Goal: Subscribe to service/newsletter

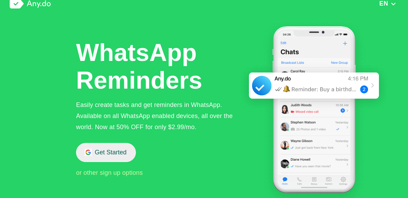
scroll to position [6, 0]
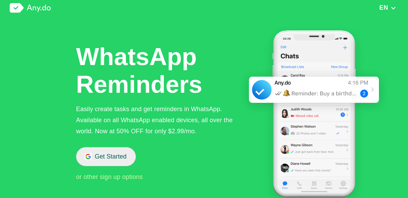
click at [106, 156] on button "Get Started" at bounding box center [106, 156] width 60 height 19
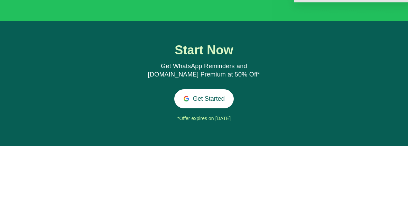
scroll to position [765, 0]
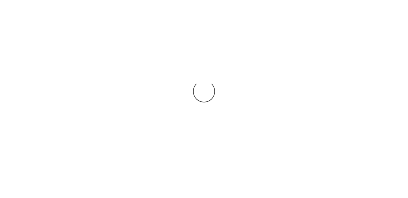
scroll to position [890, 0]
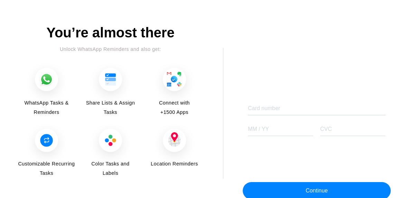
click at [48, 78] on img at bounding box center [46, 79] width 23 height 23
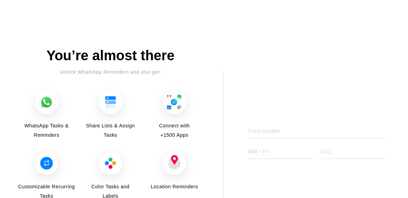
scroll to position [905, 0]
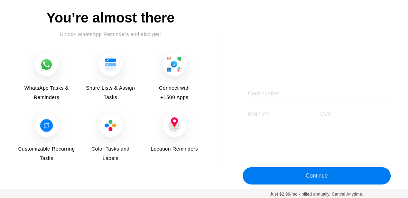
click at [305, 177] on button "Continue" at bounding box center [317, 175] width 148 height 17
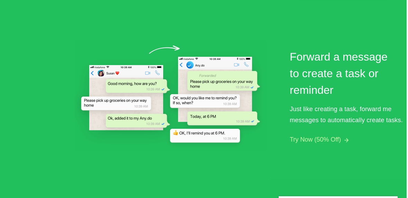
scroll to position [465, 2]
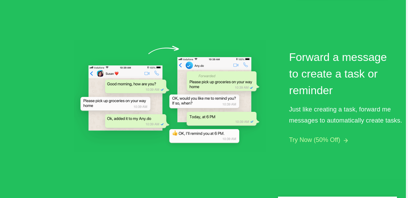
click at [333, 140] on button "Try Now (50% Off)" at bounding box center [314, 139] width 51 height 7
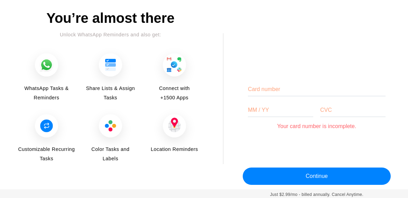
scroll to position [905, 0]
